Goal: Check status

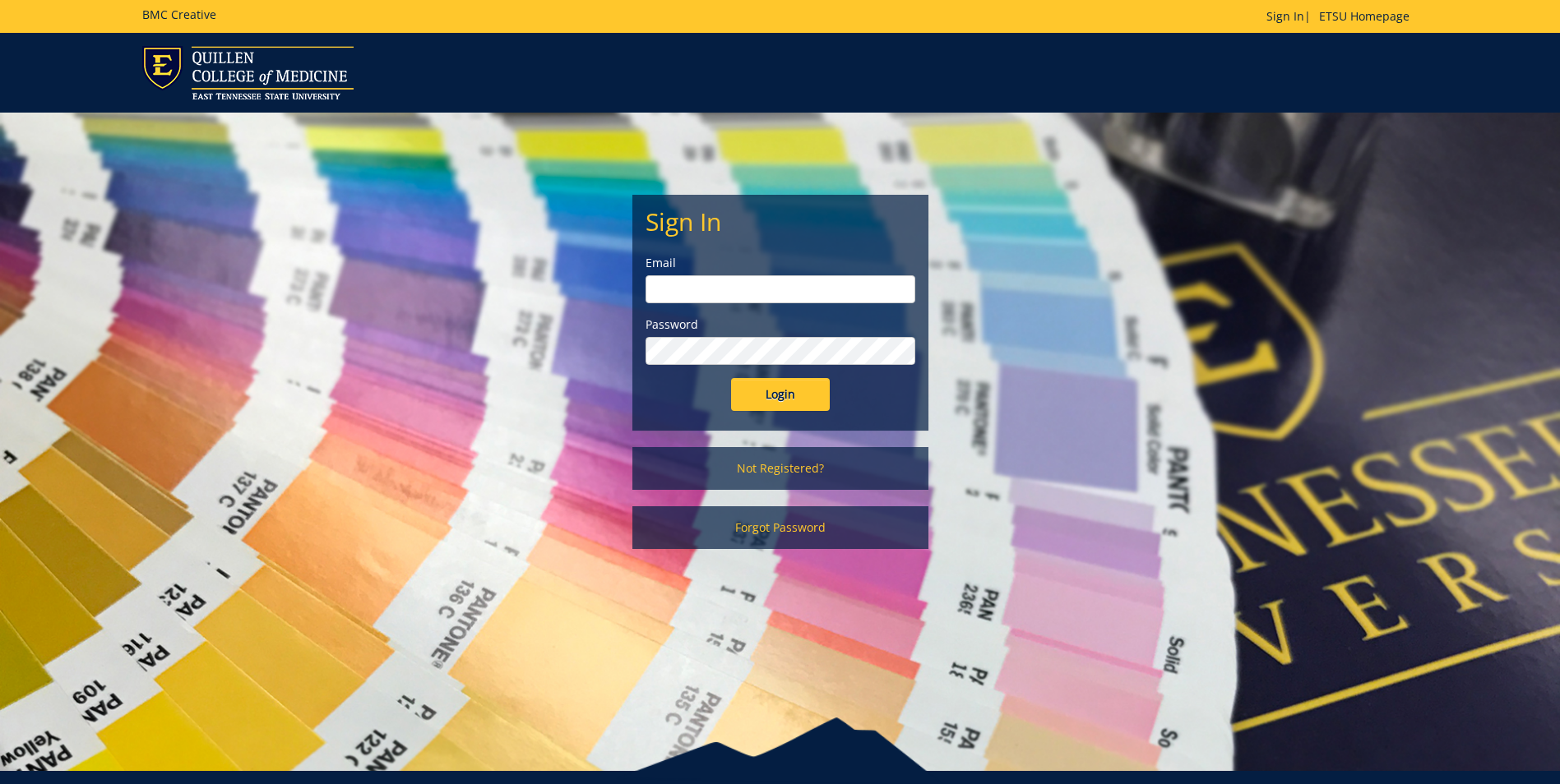
drag, startPoint x: 647, startPoint y: 280, endPoint x: 664, endPoint y: 285, distance: 17.7
click at [647, 280] on input "email" at bounding box center [780, 289] width 270 height 28
type input "[EMAIL_ADDRESS][DOMAIN_NAME]"
click at [731, 378] on input "Login" at bounding box center [780, 394] width 98 height 33
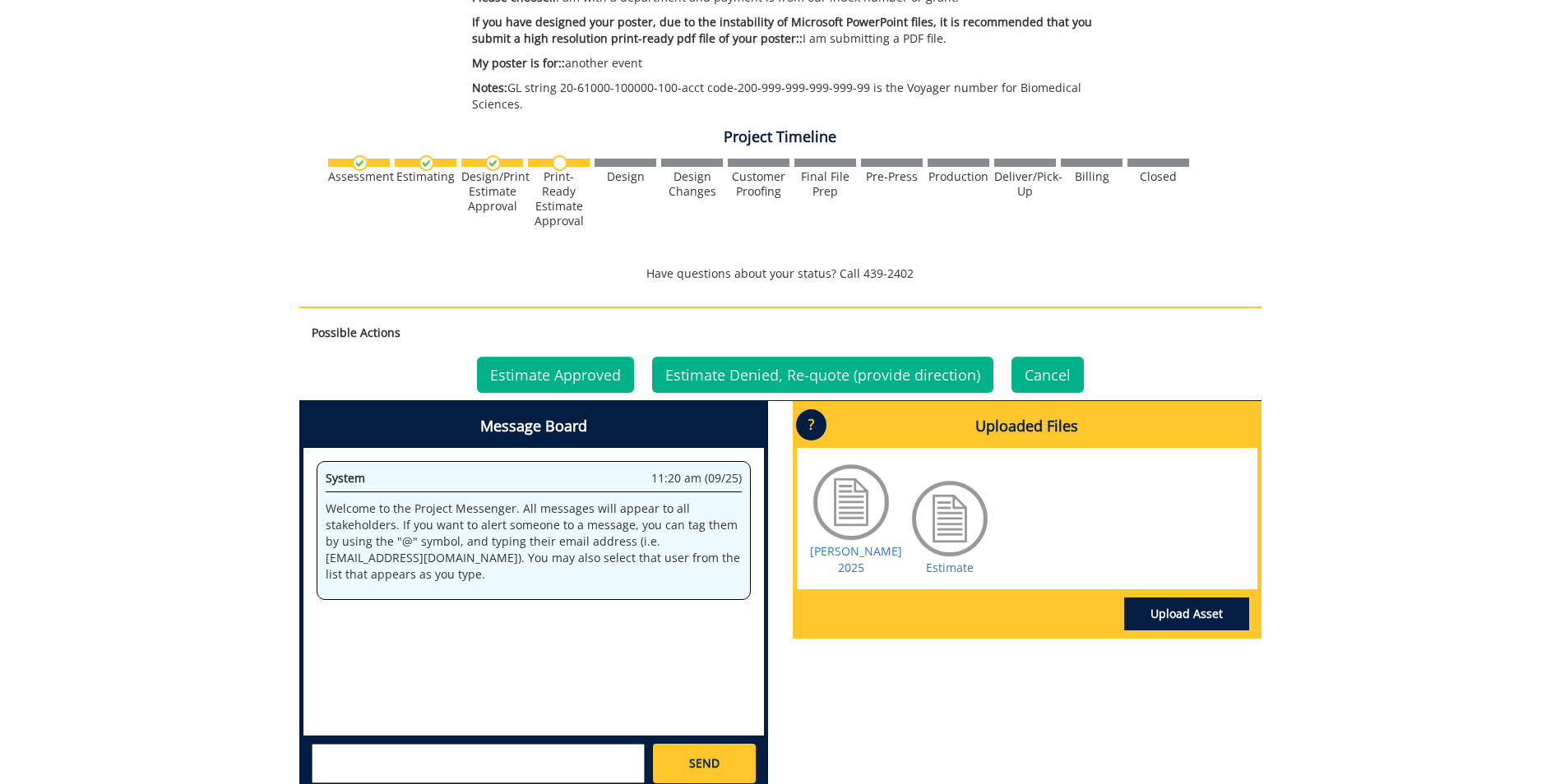
scroll to position [576, 0]
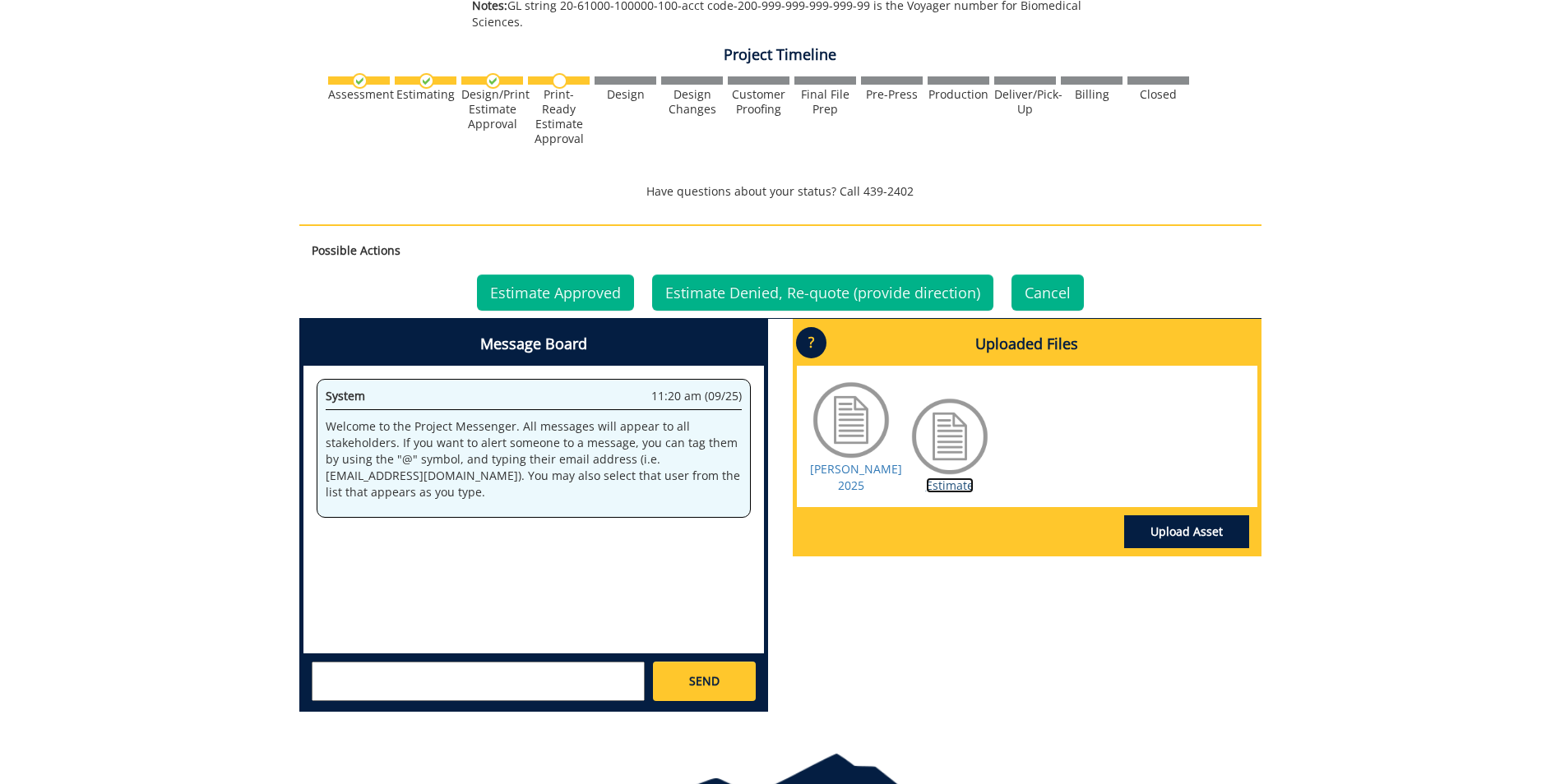
click at [948, 492] on link "Estimate" at bounding box center [950, 485] width 47 height 16
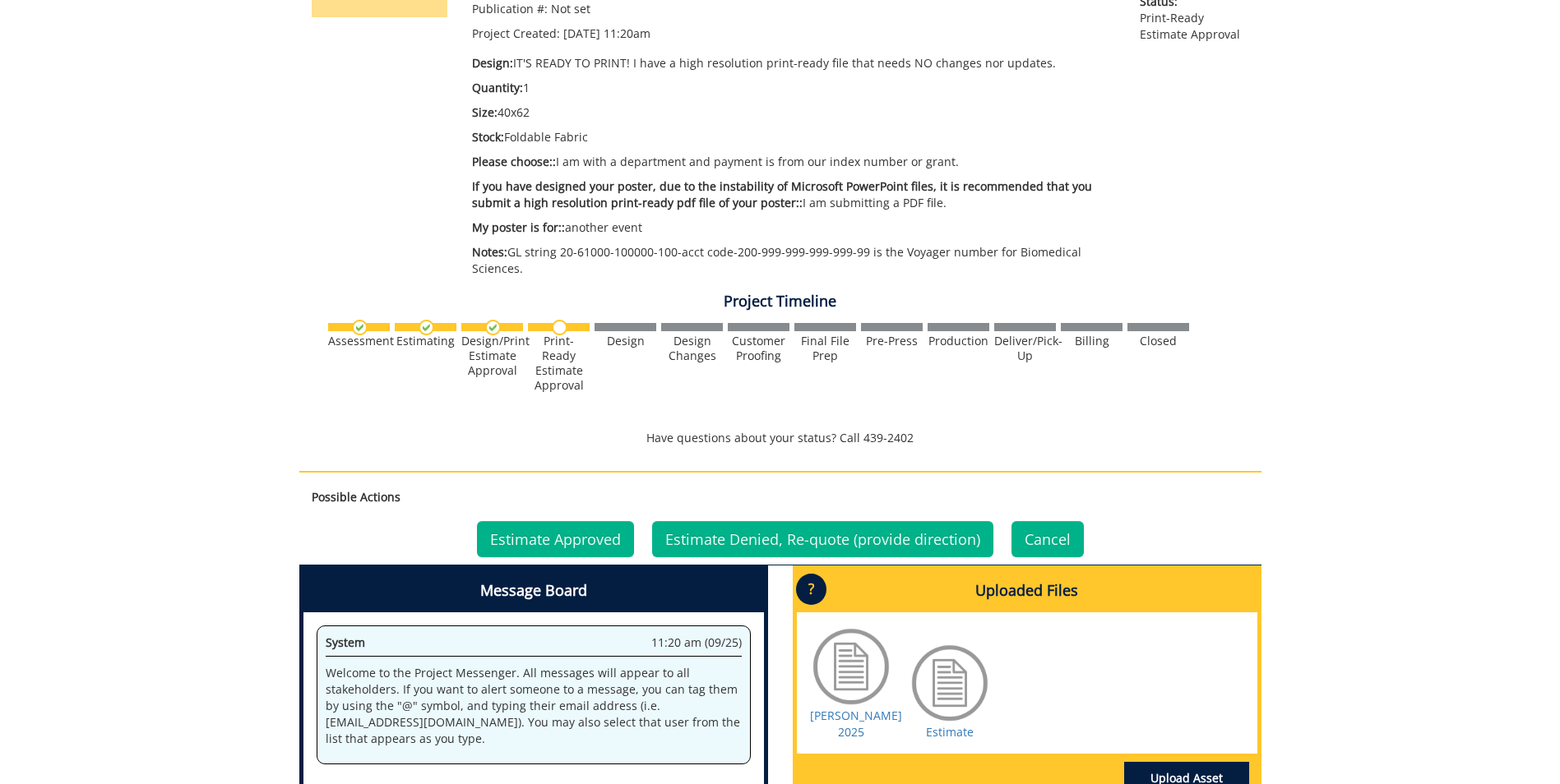
click at [275, 150] on div "260584-A JenniferHall-Posters: Scientific/Research Estimate Approver: [EMAIL_AD…" at bounding box center [780, 408] width 1560 height 1131
click at [942, 732] on link "Estimate" at bounding box center [950, 732] width 47 height 16
click at [590, 540] on link "Estimate Approved" at bounding box center [555, 539] width 157 height 36
